Goal: Find contact information: Find contact information

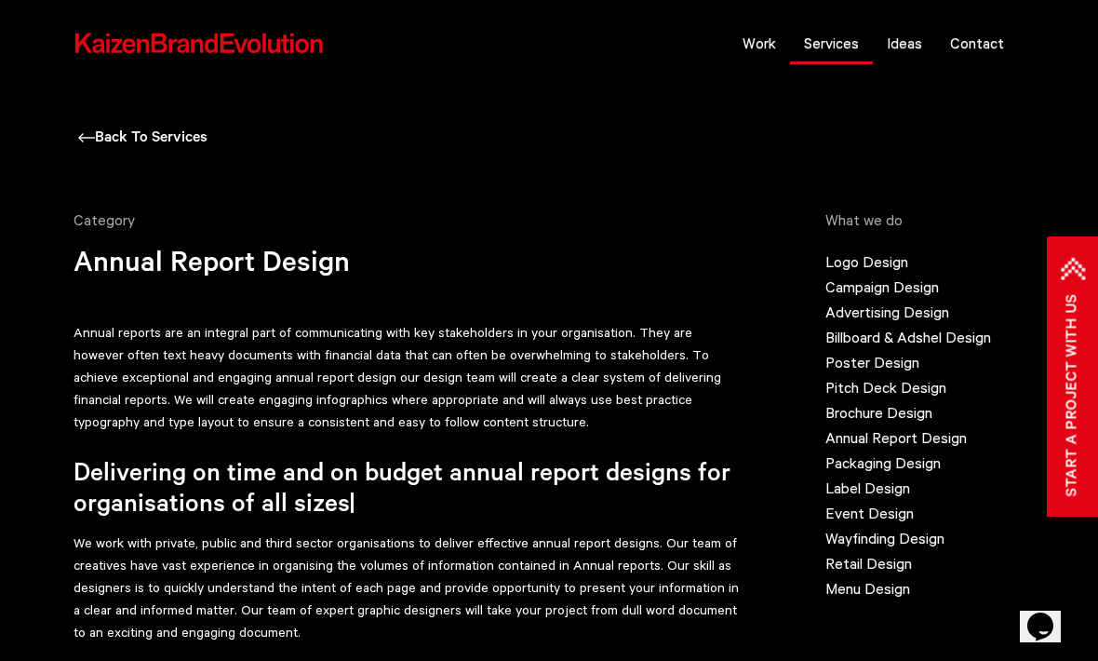
click at [849, 44] on link "Services" at bounding box center [831, 43] width 83 height 47
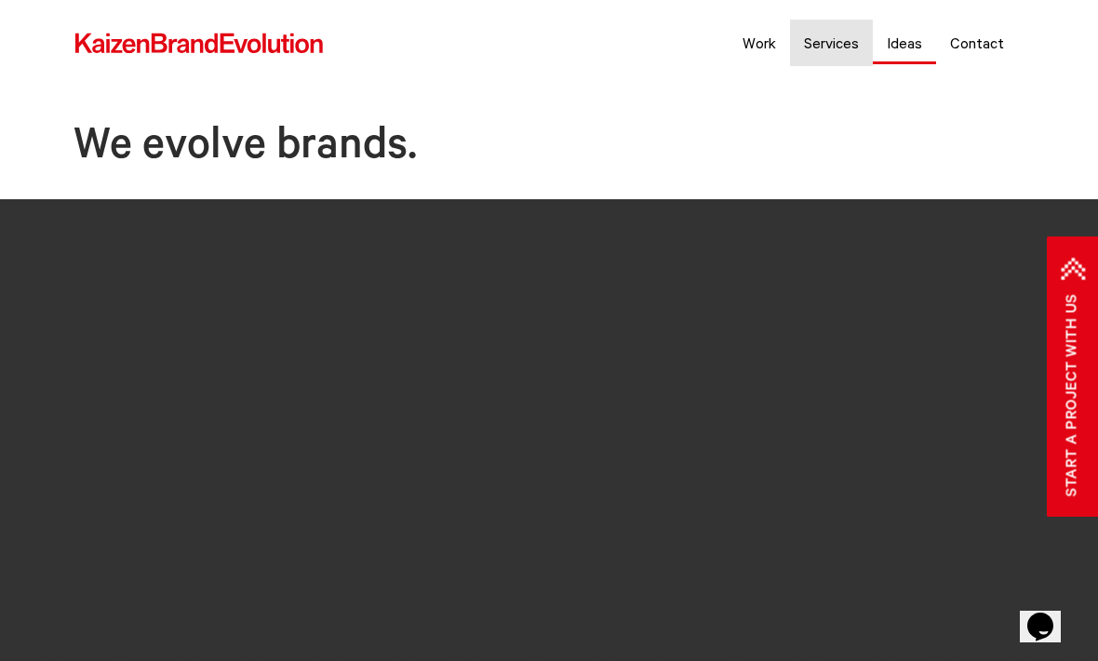
click at [928, 44] on link "Ideas" at bounding box center [904, 43] width 63 height 47
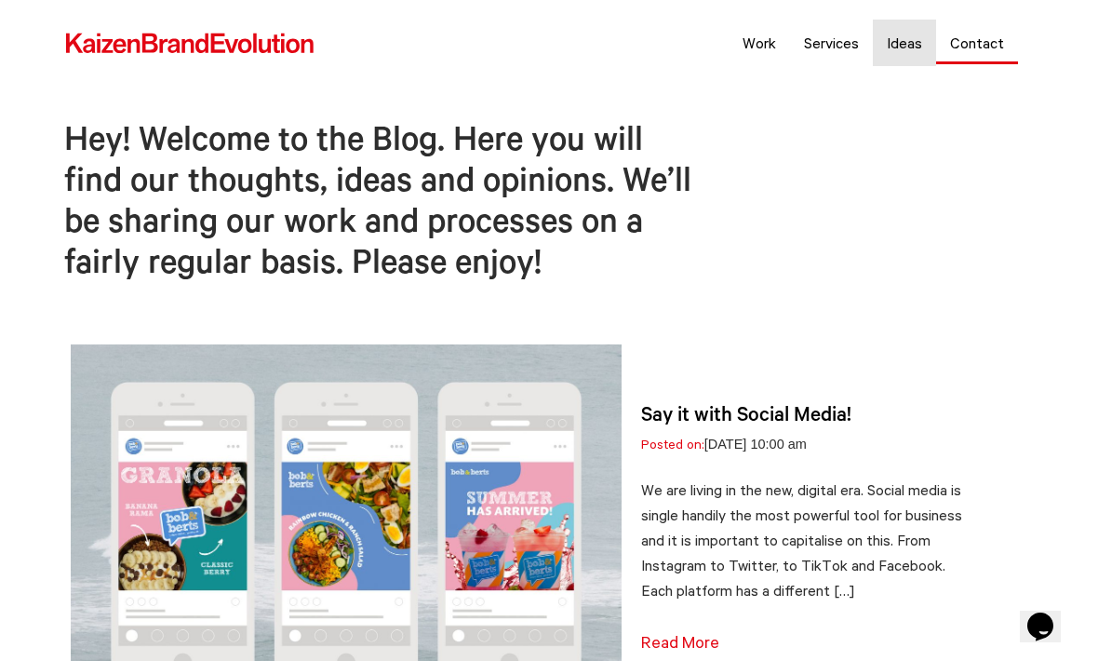
click at [975, 48] on link "Contact" at bounding box center [977, 43] width 82 height 47
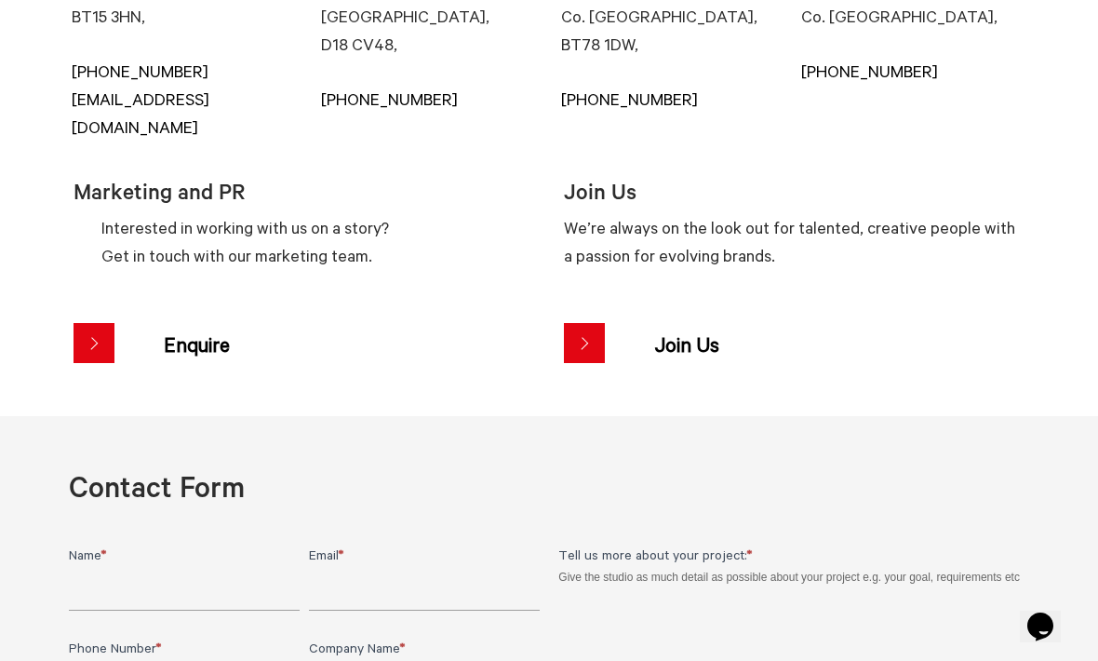
scroll to position [654, 0]
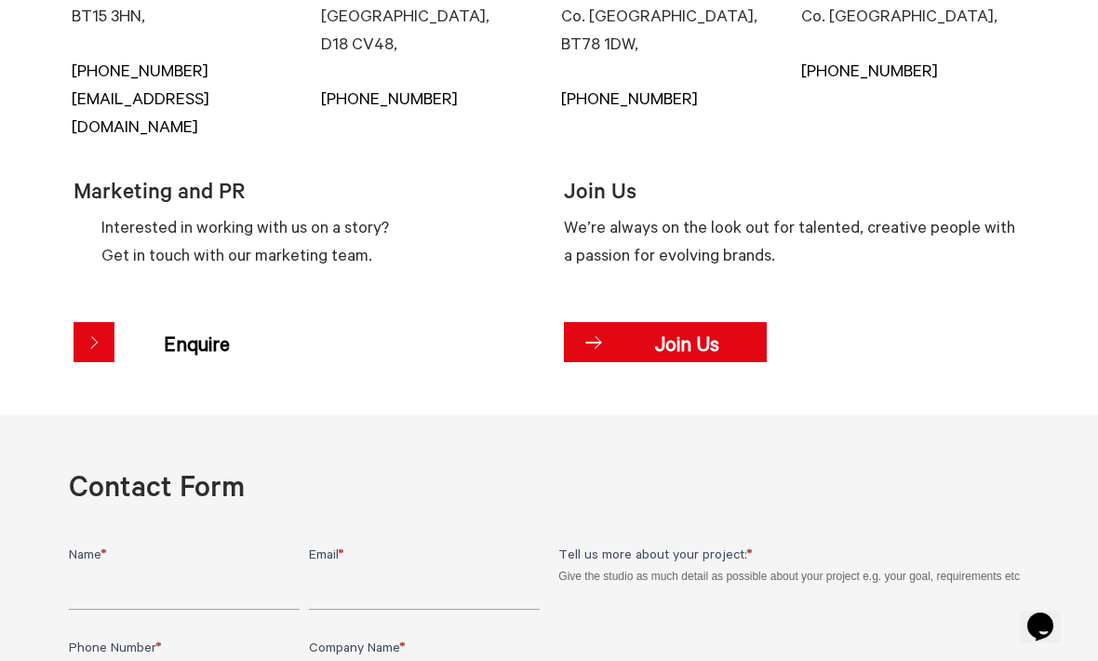
click at [581, 322] on span at bounding box center [665, 342] width 203 height 41
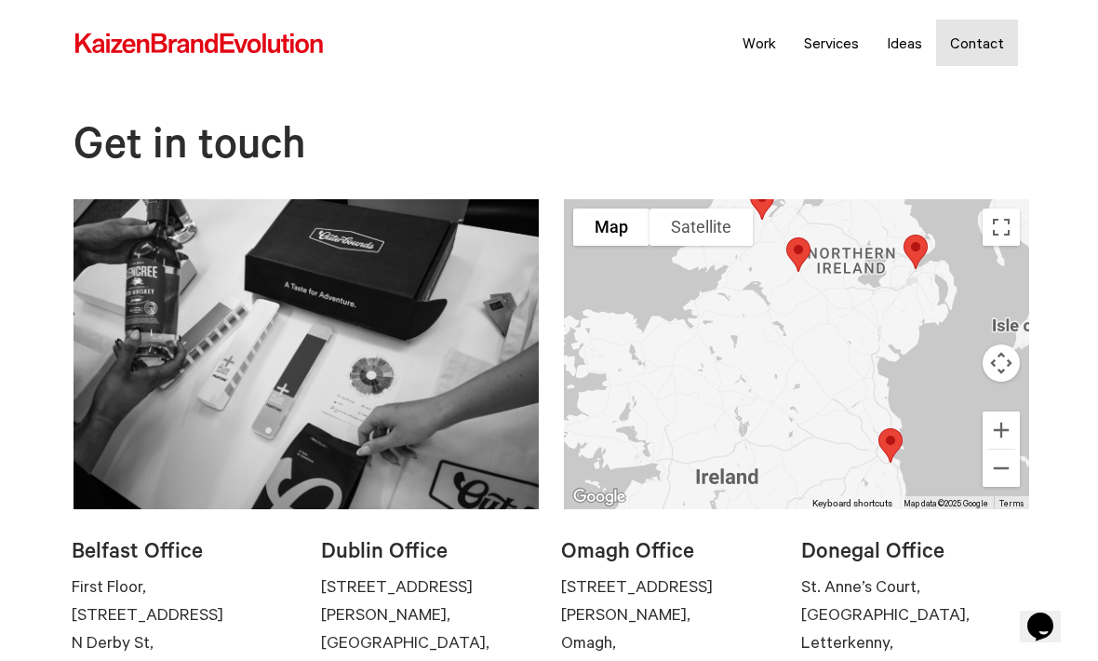
click at [200, 335] on img at bounding box center [306, 354] width 465 height 310
click at [383, 394] on img at bounding box center [306, 354] width 465 height 310
